Goal: Information Seeking & Learning: Find specific fact

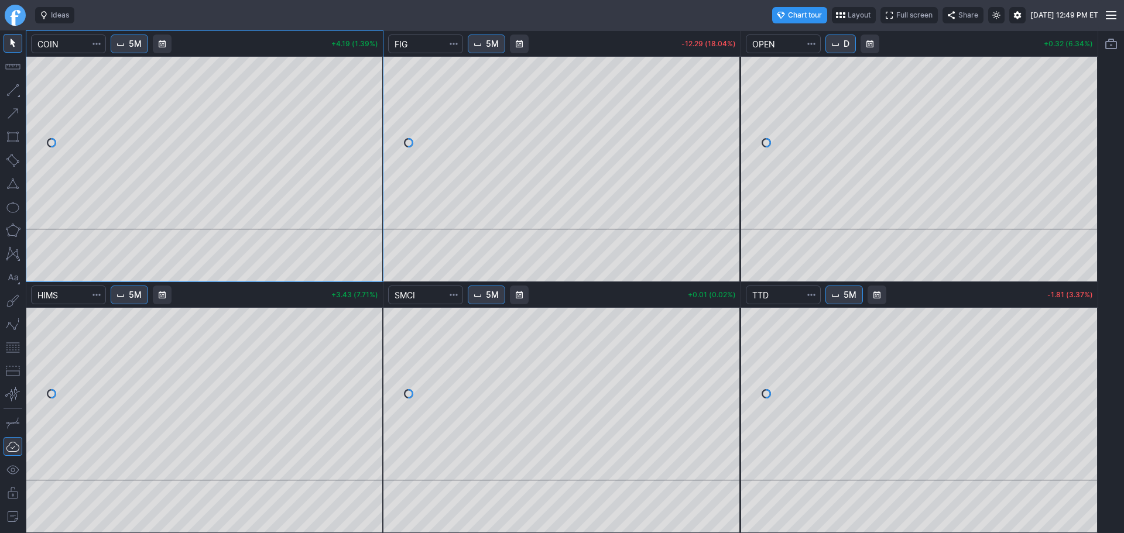
click at [11, 21] on link "Finviz.com" at bounding box center [15, 15] width 21 height 21
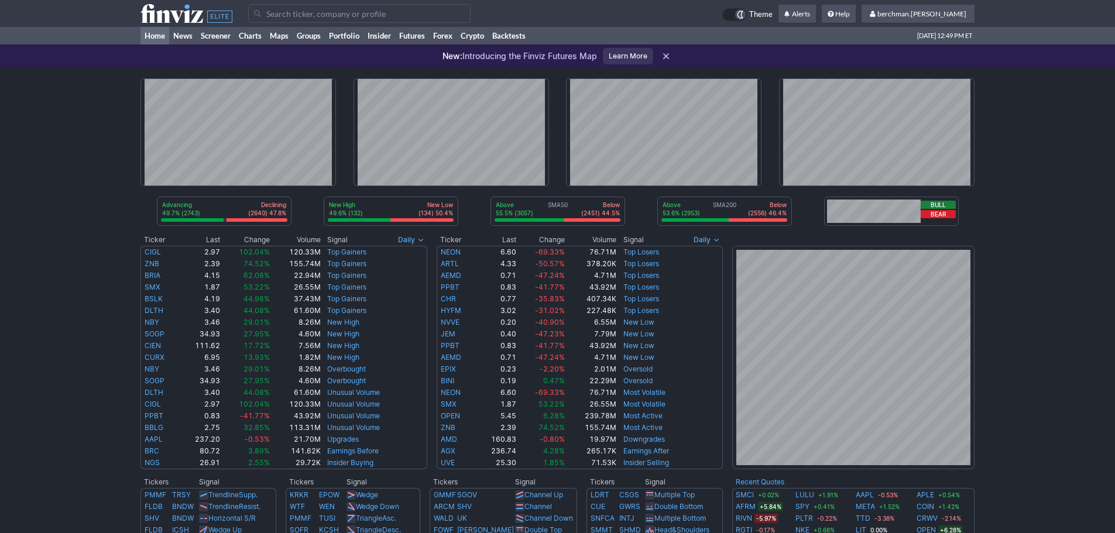
click at [423, 13] on input "Search" at bounding box center [359, 13] width 222 height 19
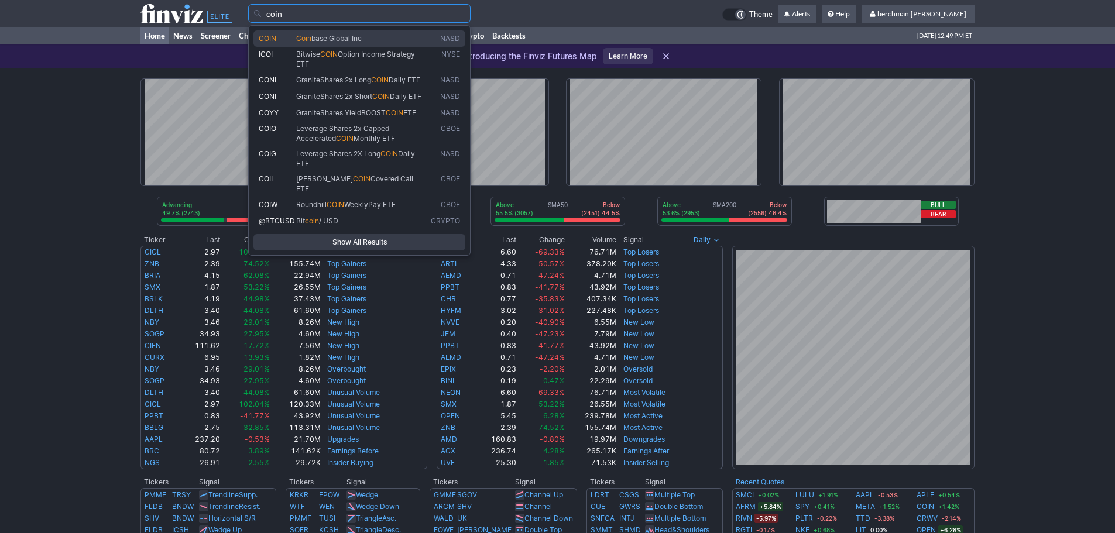
click at [374, 40] on span "Coin base Global Inc" at bounding box center [361, 39] width 135 height 10
type input "COIN"
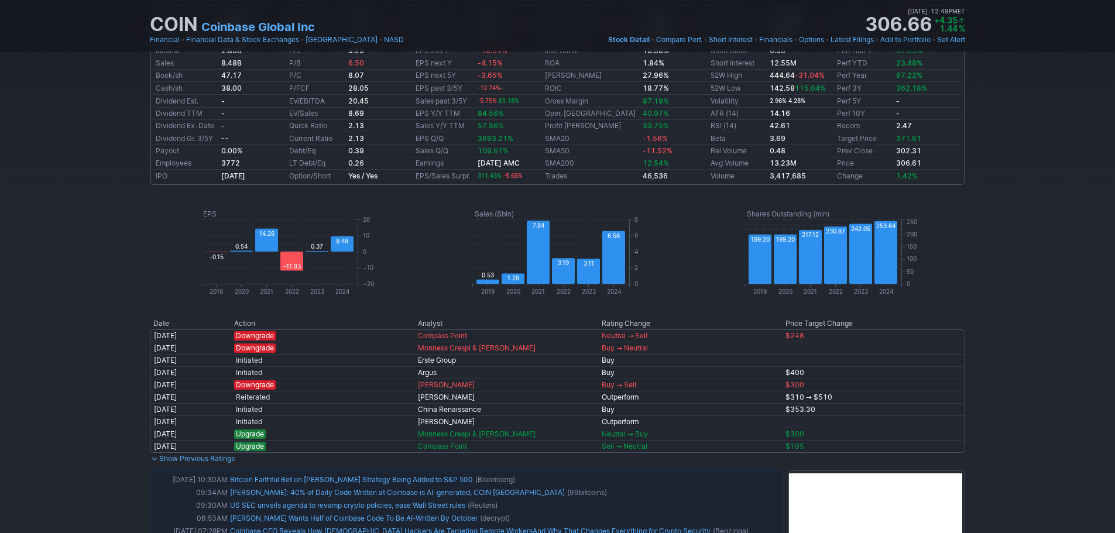
scroll to position [176, 0]
